Goal: Task Accomplishment & Management: Use online tool/utility

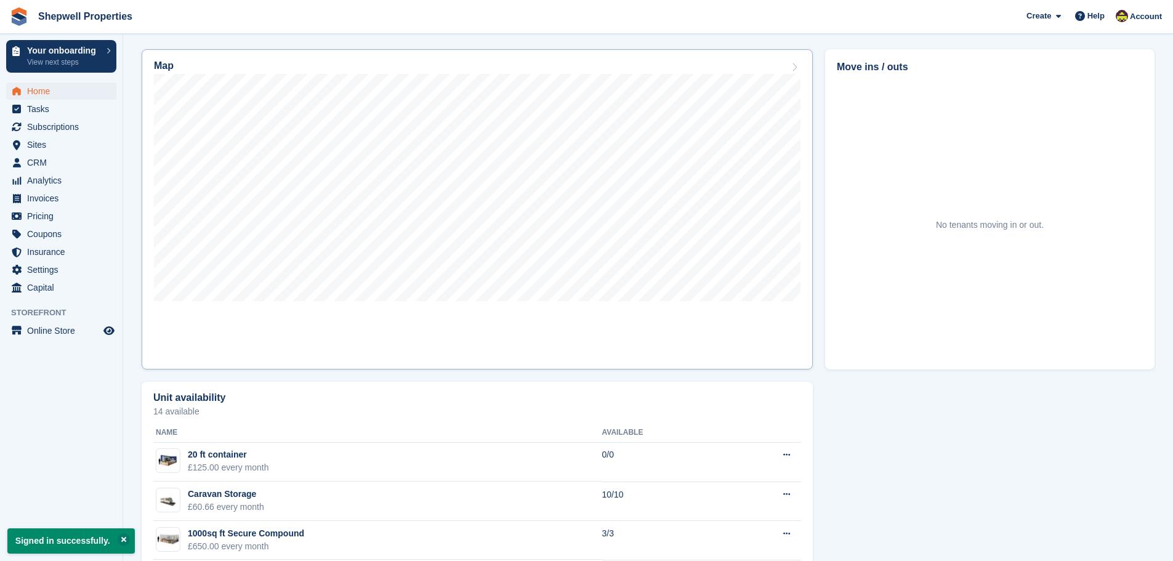
scroll to position [437, 0]
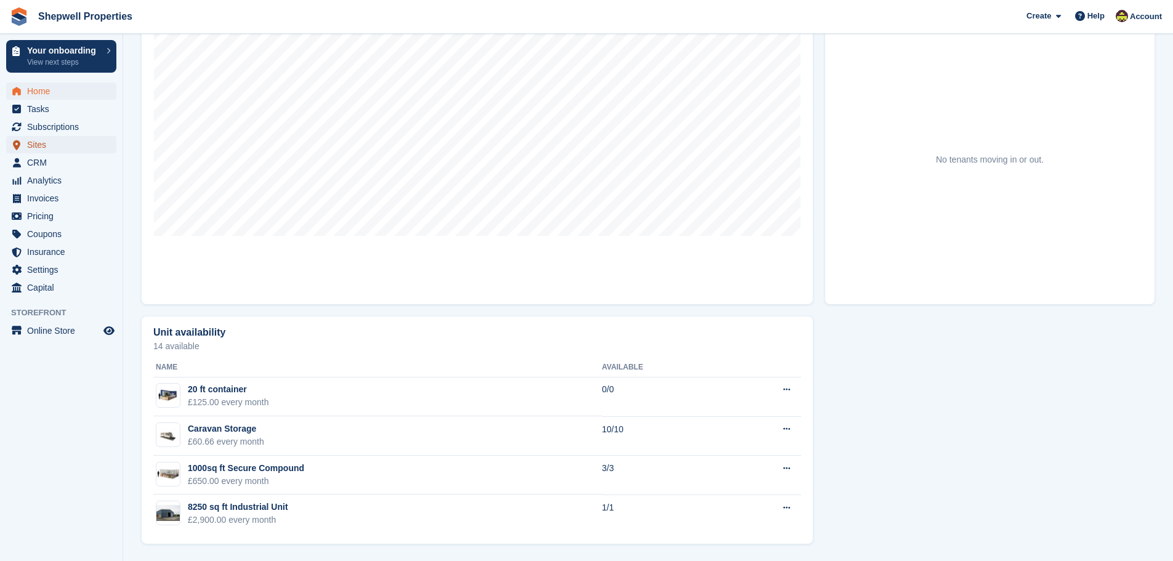
click at [45, 144] on span "Sites" at bounding box center [64, 144] width 74 height 17
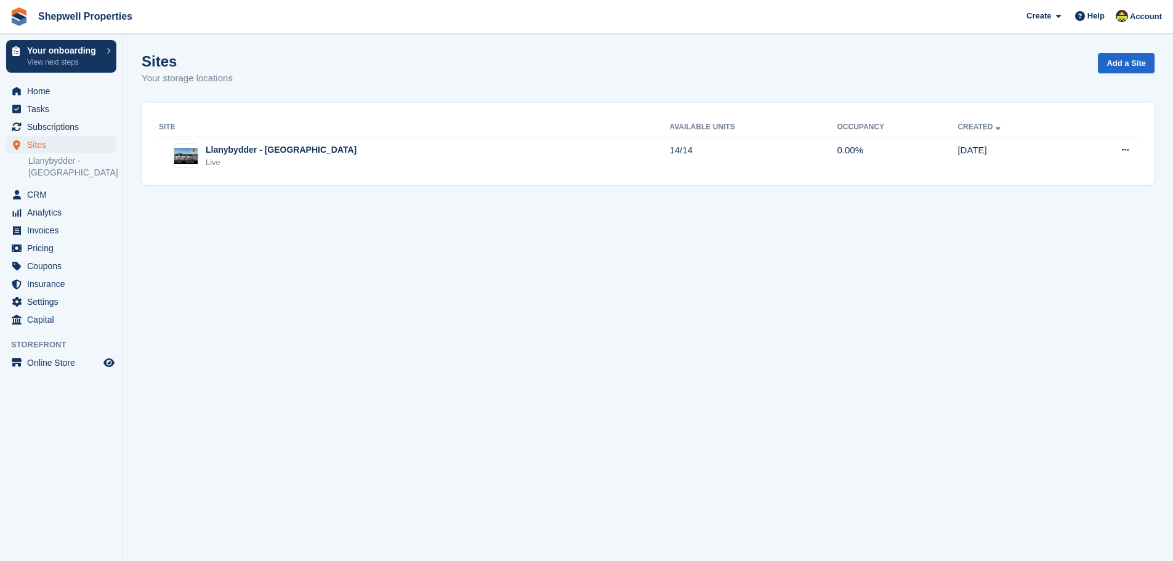
click at [46, 373] on aside "Your onboarding View next steps Home Tasks Subscriptions Subscriptions Subscrip…" at bounding box center [61, 283] width 123 height 499
click at [46, 367] on span "Online Store" at bounding box center [64, 362] width 74 height 17
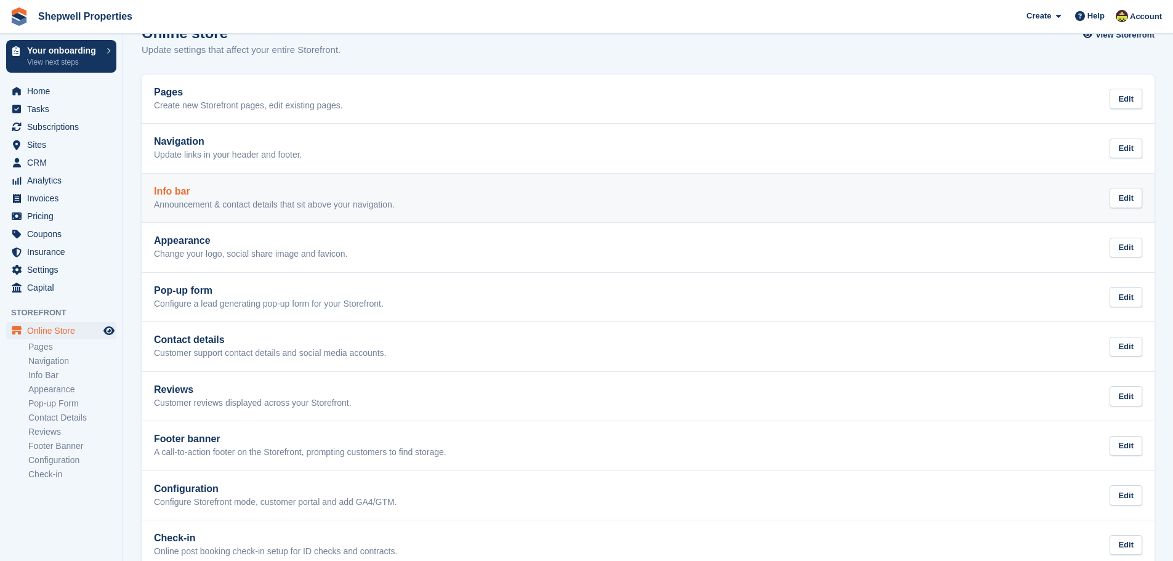
scroll to position [55, 0]
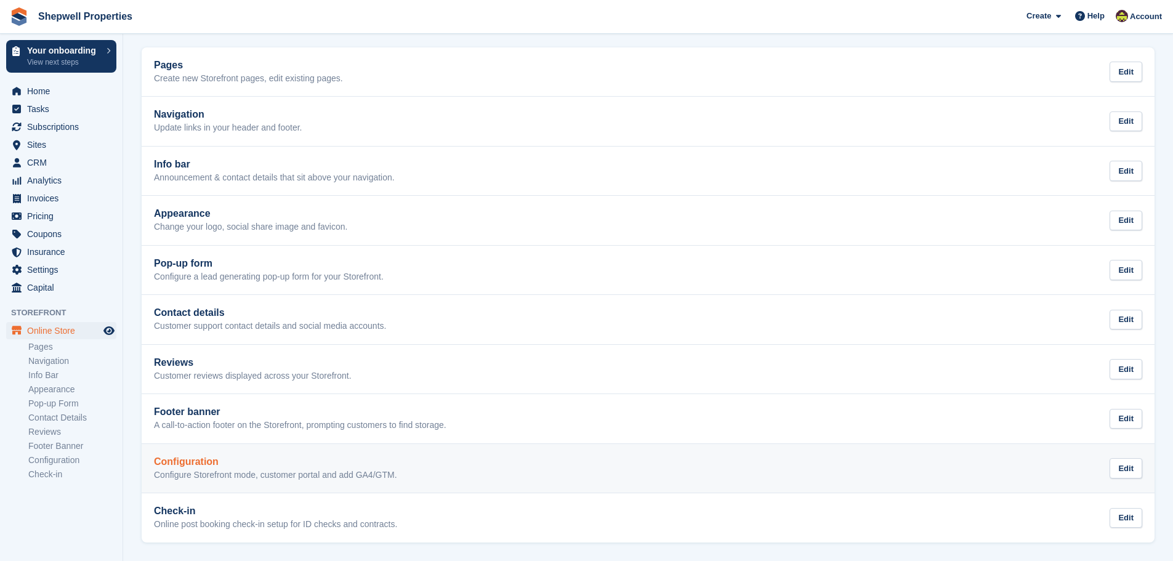
click at [211, 479] on p "Configure Storefront mode, customer portal and add GA4/GTM." at bounding box center [275, 475] width 243 height 11
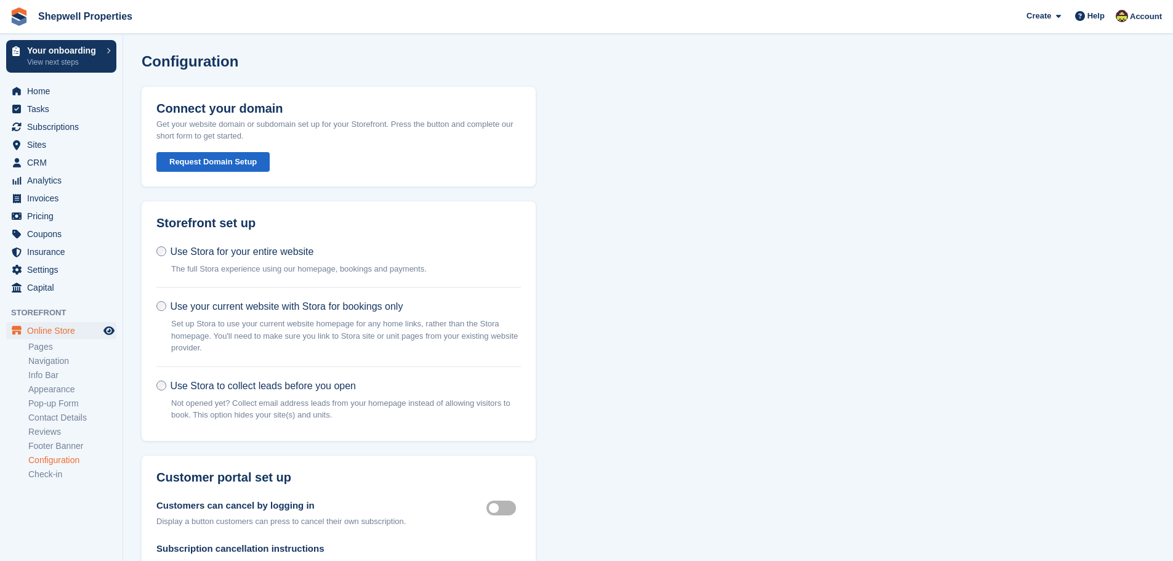
click at [228, 169] on button "Request Domain Setup" at bounding box center [212, 162] width 113 height 20
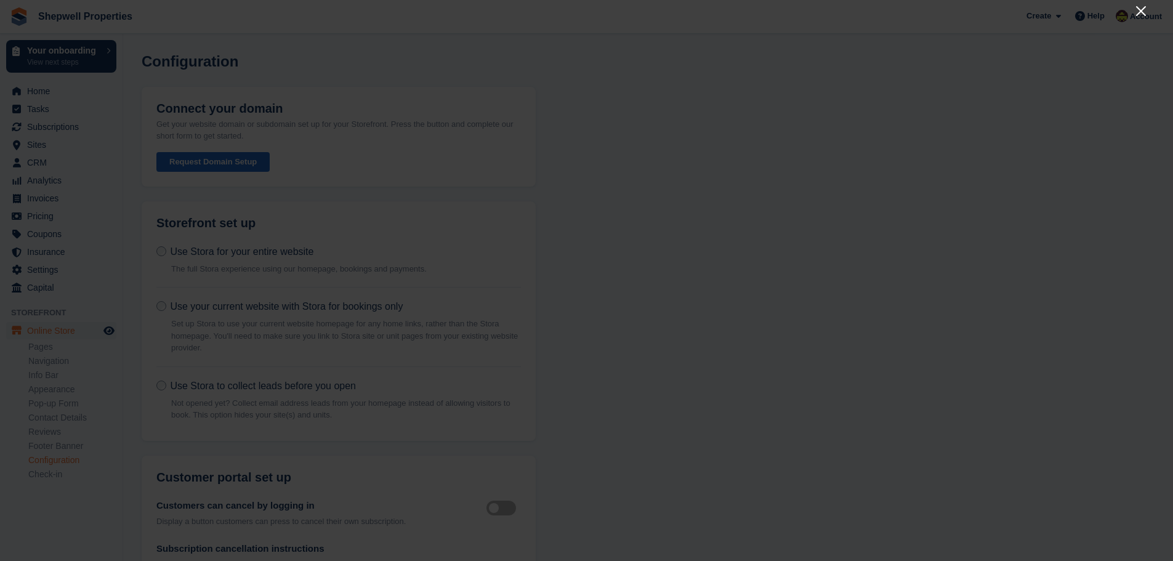
click at [1146, 11] on icon "Close" at bounding box center [1141, 11] width 15 height 15
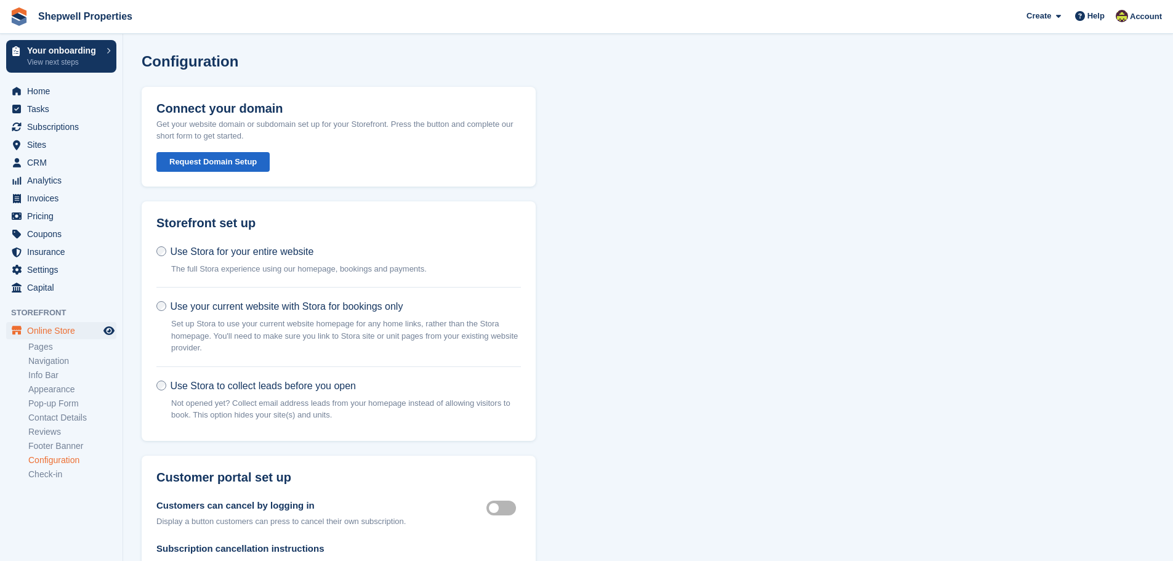
click at [210, 152] on button "Request Domain Setup" at bounding box center [212, 162] width 113 height 20
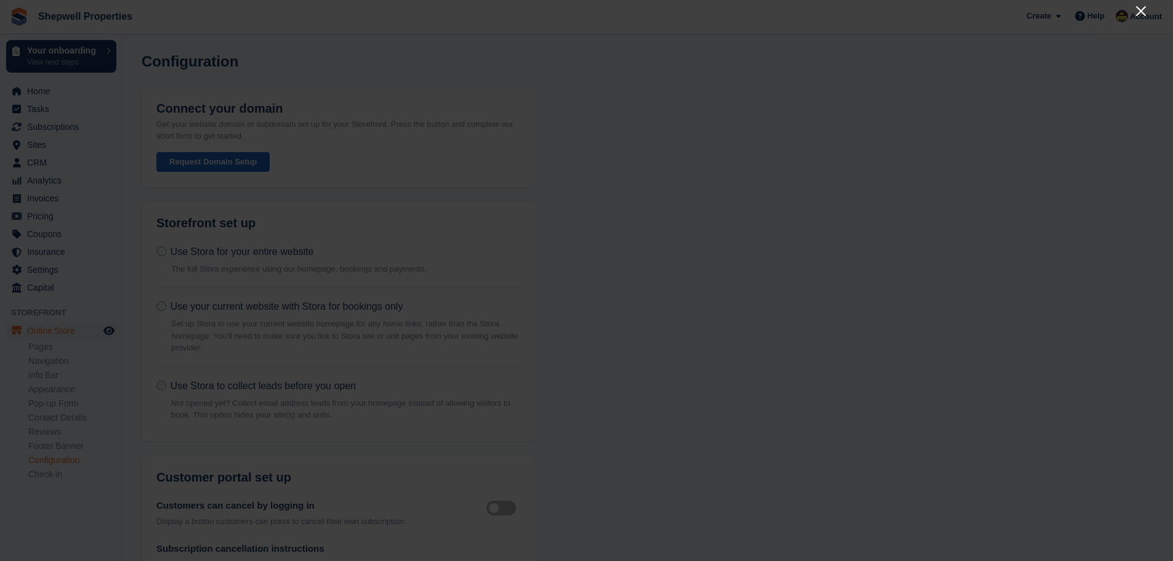
click at [1134, 16] on icon "Close" at bounding box center [1141, 11] width 15 height 15
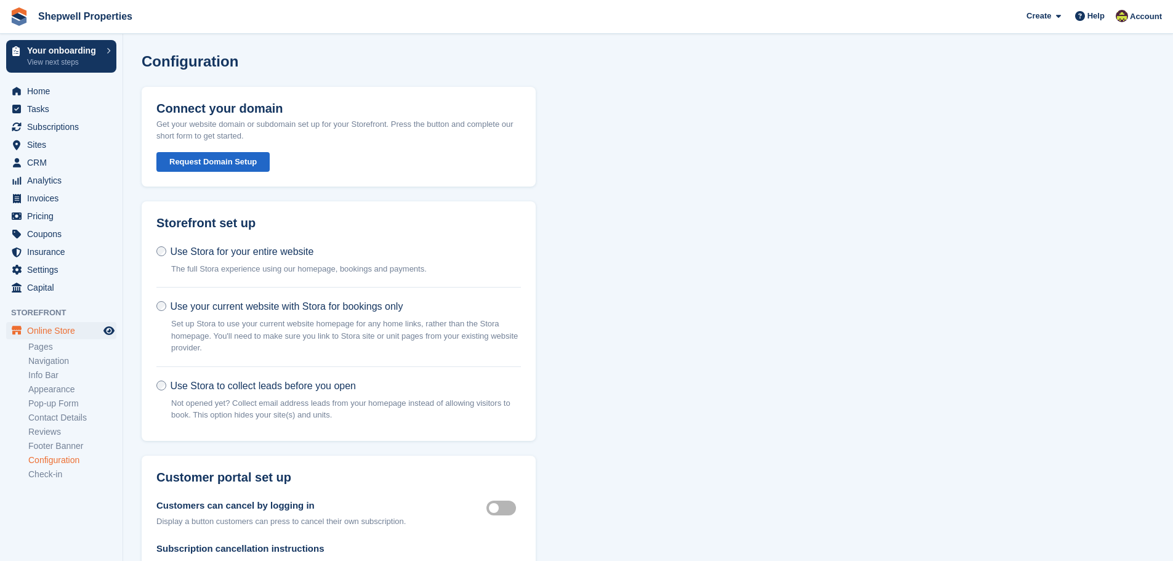
click at [239, 166] on button "Request Domain Setup" at bounding box center [212, 162] width 113 height 20
